Goal: Task Accomplishment & Management: Use online tool/utility

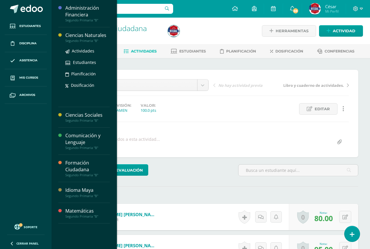
click at [90, 32] on div "Ciencias Naturales Segundo Primaria "B" Actividades Estudiantes Planificación D…" at bounding box center [84, 67] width 52 height 80
click at [90, 33] on div "Ciencias Naturales" at bounding box center [87, 35] width 45 height 7
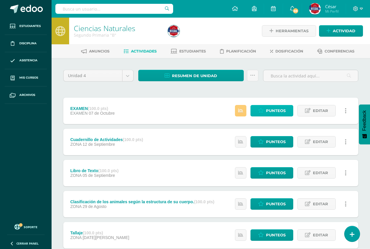
click at [265, 111] on link "Punteos" at bounding box center [271, 110] width 43 height 11
click at [266, 110] on link "Punteos" at bounding box center [271, 110] width 43 height 11
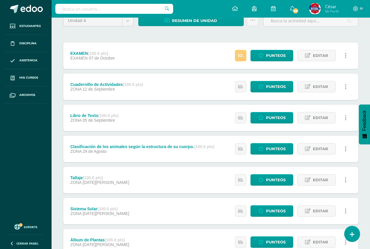
scroll to position [59, 0]
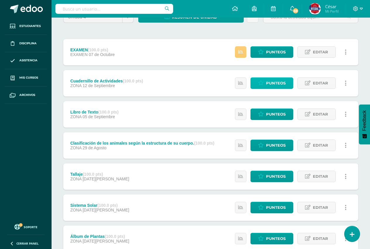
click at [267, 82] on span "Punteos" at bounding box center [276, 83] width 20 height 11
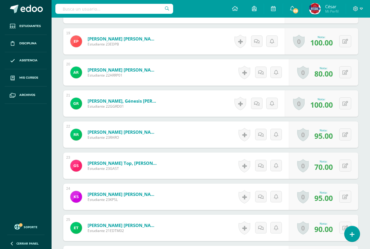
scroll to position [769, 0]
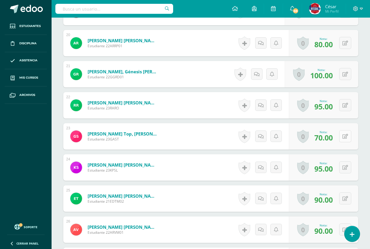
click at [348, 139] on button at bounding box center [345, 136] width 12 height 12
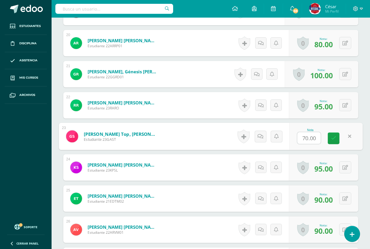
click at [306, 138] on input "70.00" at bounding box center [308, 138] width 23 height 12
type input "80.00"
click at [333, 140] on icon at bounding box center [333, 138] width 5 height 5
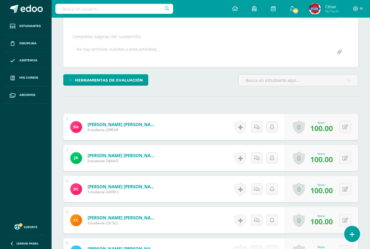
scroll to position [0, 0]
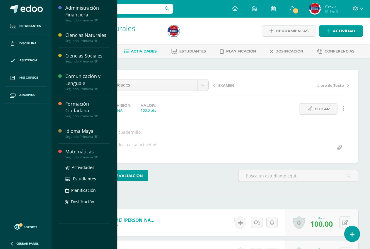
click at [82, 155] on div "Segundo Primaria "B"" at bounding box center [87, 157] width 45 height 4
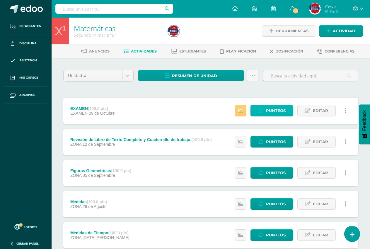
click at [256, 112] on link "Punteos" at bounding box center [271, 110] width 43 height 11
click at [283, 144] on span "Punteos" at bounding box center [276, 141] width 20 height 11
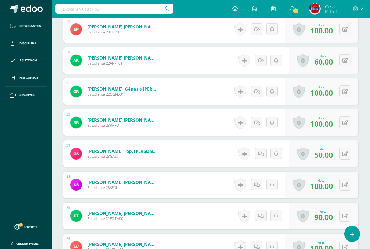
scroll to position [759, 0]
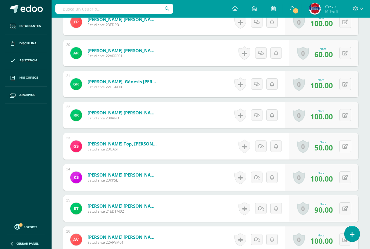
click at [347, 145] on icon at bounding box center [345, 146] width 6 height 5
click at [304, 150] on input "50.00" at bounding box center [308, 148] width 23 height 12
click at [305, 150] on input "50.00" at bounding box center [308, 148] width 23 height 12
type input "70.00"
click at [332, 150] on icon at bounding box center [333, 148] width 5 height 5
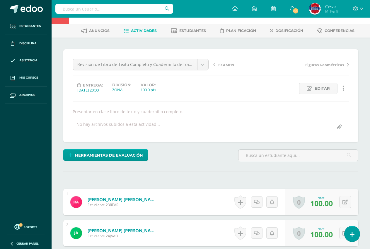
scroll to position [0, 0]
